Goal: Task Accomplishment & Management: Manage account settings

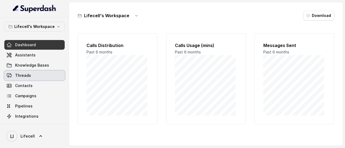
click at [27, 78] on span "Threads" at bounding box center [23, 75] width 16 height 5
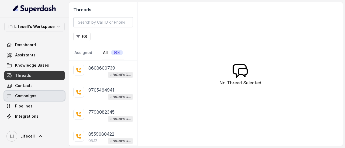
click at [29, 98] on span "Campaigns" at bounding box center [25, 95] width 21 height 5
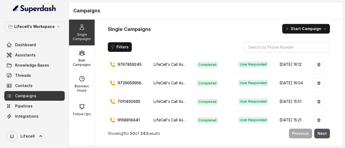
scroll to position [710, 0]
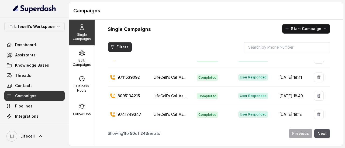
click at [122, 48] on button "Filters" at bounding box center [120, 47] width 24 height 10
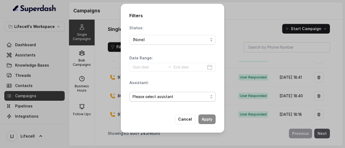
click at [175, 97] on span "Please select assistant" at bounding box center [169, 97] width 75 height 6
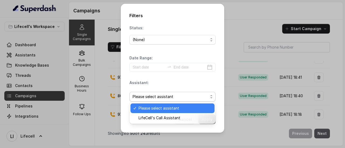
drag, startPoint x: 177, startPoint y: 49, endPoint x: 175, endPoint y: 44, distance: 5.2
click at [177, 48] on div "Status: (None) Date Range: Assistant: Please select assistant" at bounding box center [172, 65] width 86 height 81
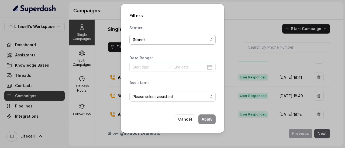
click at [175, 44] on span "(None)" at bounding box center [172, 40] width 86 height 10
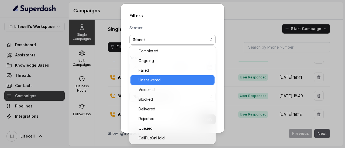
scroll to position [0, 0]
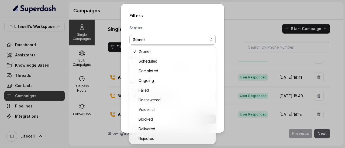
click at [241, 24] on div "Filters Status: (None) Date Range: Assistant: Please select assistant Cancel Ap…" at bounding box center [172, 74] width 345 height 148
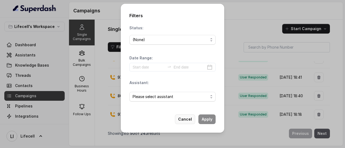
click at [190, 120] on button "Cancel" at bounding box center [185, 120] width 20 height 10
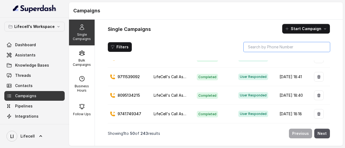
click at [265, 48] on input "search" at bounding box center [286, 47] width 86 height 10
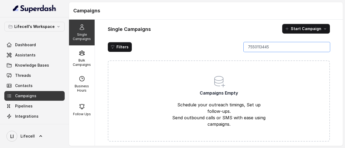
type input "7550113445"
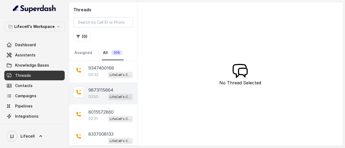
click at [97, 91] on p "9873115664" at bounding box center [100, 90] width 25 height 6
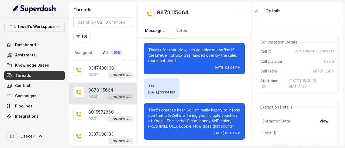
scroll to position [81, 0]
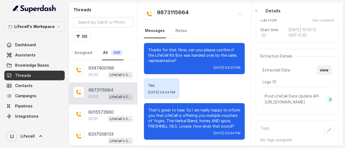
click at [319, 70] on button "view" at bounding box center [323, 70] width 15 height 10
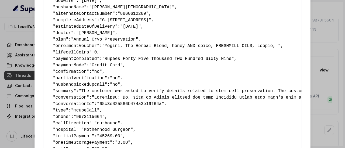
scroll to position [137, 0]
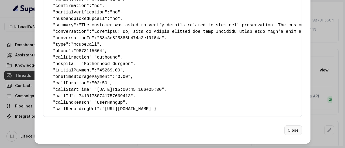
click at [292, 127] on button "Close" at bounding box center [292, 131] width 17 height 10
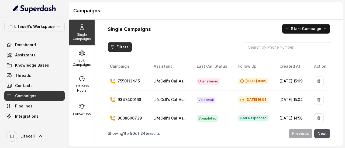
click at [124, 46] on button "Filters" at bounding box center [120, 47] width 24 height 10
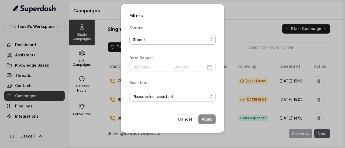
click at [169, 40] on div "(None)" at bounding box center [169, 40] width 75 height 6
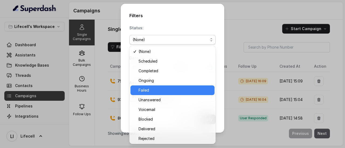
click at [149, 93] on span "Failed" at bounding box center [174, 90] width 73 height 6
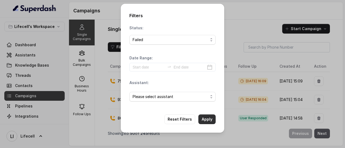
click at [211, 119] on button "Apply" at bounding box center [206, 120] width 17 height 10
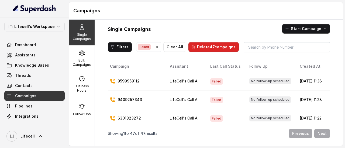
click at [158, 48] on icon "button" at bounding box center [157, 47] width 4 height 4
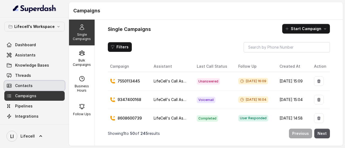
click at [39, 88] on link "Contacts" at bounding box center [34, 86] width 60 height 10
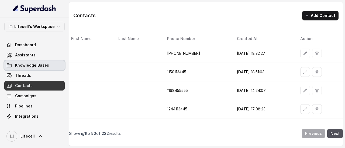
click at [41, 68] on link "Knowledge Bases" at bounding box center [34, 66] width 60 height 10
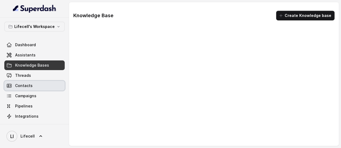
click at [29, 83] on link "Contacts" at bounding box center [34, 86] width 60 height 10
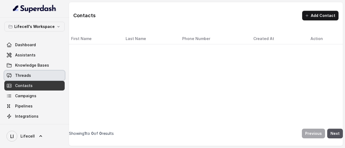
click at [30, 78] on link "Threads" at bounding box center [34, 76] width 60 height 10
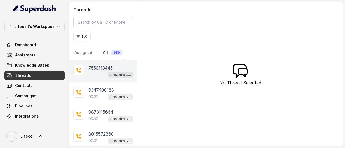
click at [102, 70] on p "7550113445" at bounding box center [100, 68] width 24 height 6
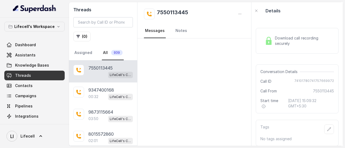
scroll to position [8, 0]
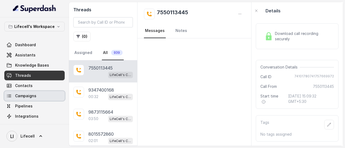
click at [34, 98] on span "Campaigns" at bounding box center [25, 95] width 21 height 5
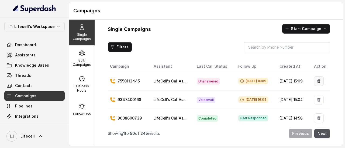
click at [320, 79] on icon "button" at bounding box center [318, 81] width 3 height 4
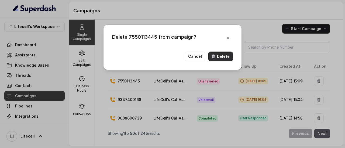
click at [224, 58] on button "Delete" at bounding box center [220, 57] width 24 height 10
